Goal: Task Accomplishment & Management: Manage account settings

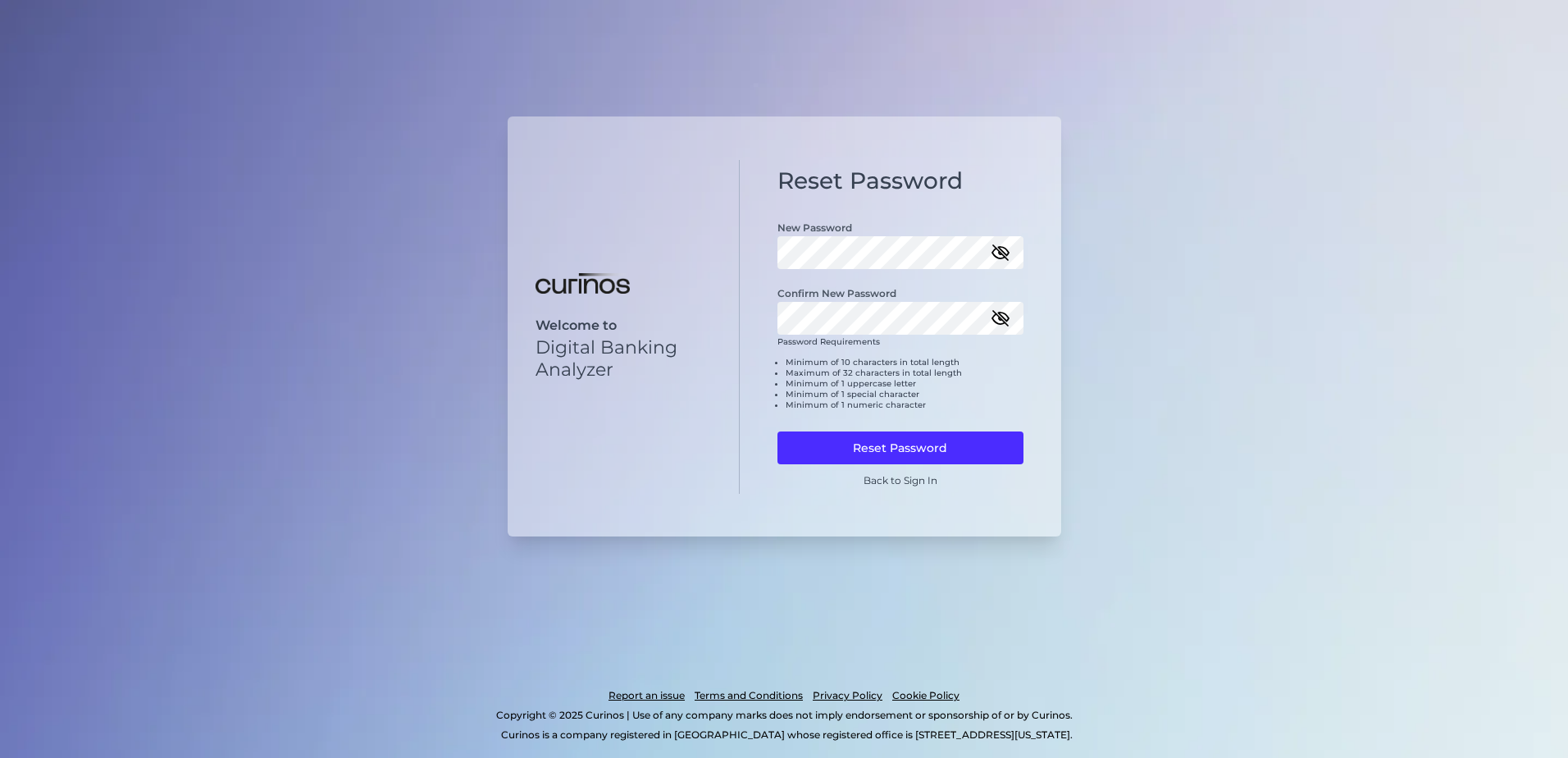
click at [1007, 313] on icon "button" at bounding box center [1001, 318] width 20 height 20
click at [1002, 254] on icon "button" at bounding box center [1000, 252] width 15 height 15
click at [739, 243] on div "Welcome to Digital Banking Analyzer Reset Password New Password Confirm New Pas…" at bounding box center [784, 327] width 554 height 421
click at [905, 449] on button "Reset Password" at bounding box center [900, 448] width 246 height 33
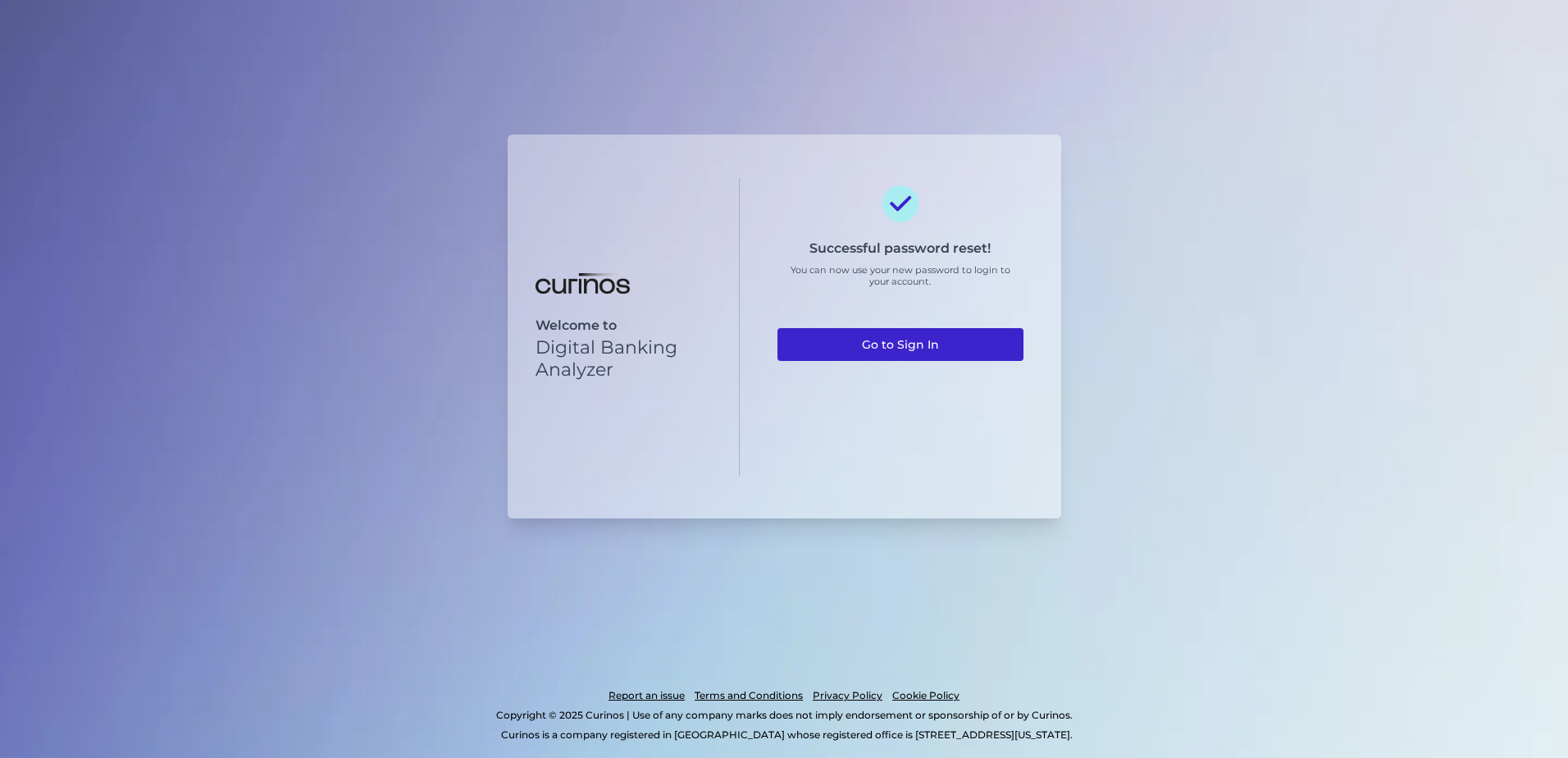
click at [831, 337] on link "Go to Sign In" at bounding box center [900, 344] width 246 height 33
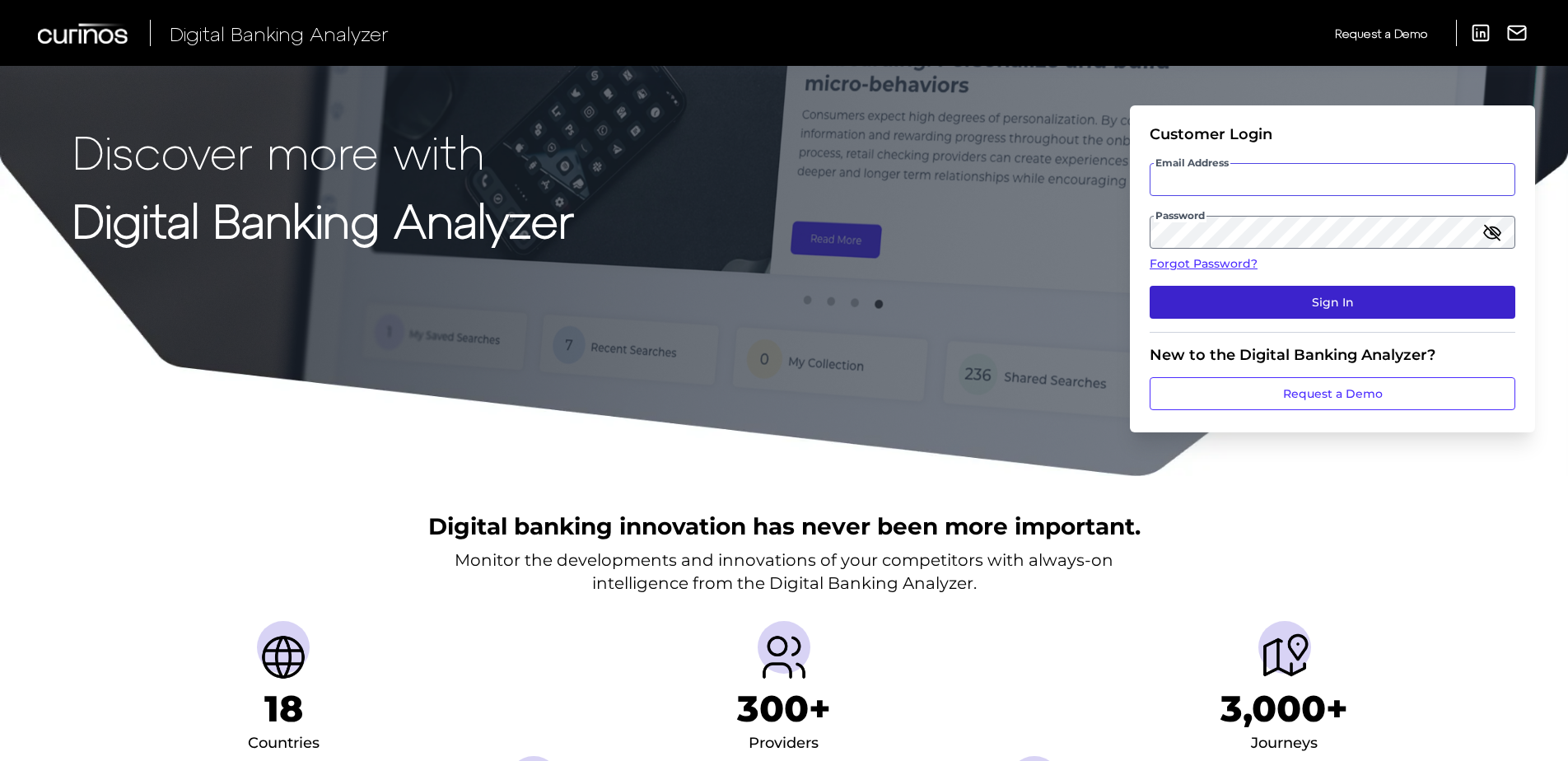
type input "[EMAIL_ADDRESS][PERSON_NAME][DOMAIN_NAME]"
click at [1342, 295] on button "Sign In" at bounding box center [1332, 302] width 365 height 33
